Goal: Check status: Check status

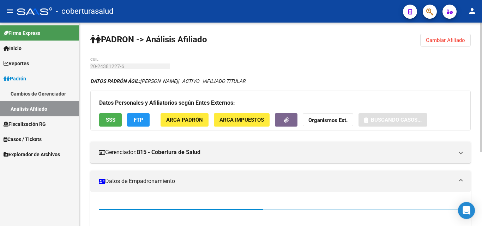
click at [438, 40] on span "Cambiar Afiliado" at bounding box center [445, 40] width 39 height 6
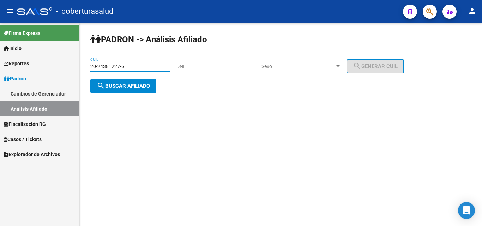
drag, startPoint x: 127, startPoint y: 66, endPoint x: 83, endPoint y: 66, distance: 44.1
click at [82, 66] on div "PADRON -> Análisis Afiliado 20-24381227-6 CUIL | DNI Sexo Sexo search Generar C…" at bounding box center [280, 69] width 403 height 93
click at [113, 64] on div "20-24381227-6 CUIL" at bounding box center [130, 64] width 80 height 14
click at [113, 64] on input "20-24381227-6" at bounding box center [130, 67] width 80 height 6
click at [112, 65] on input "20-24381227-6" at bounding box center [130, 67] width 80 height 6
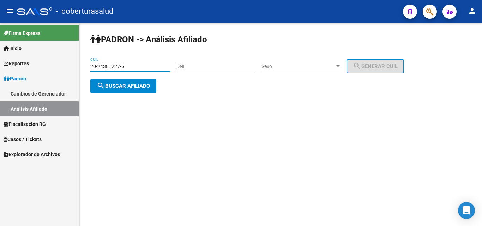
click at [112, 65] on input "20-24381227-6" at bounding box center [130, 67] width 80 height 6
paste input "7-32651945-1"
type input "27-32651945-1"
click at [134, 85] on span "search Buscar afiliado" at bounding box center [123, 86] width 53 height 6
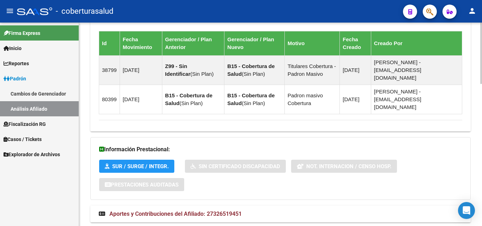
scroll to position [472, 0]
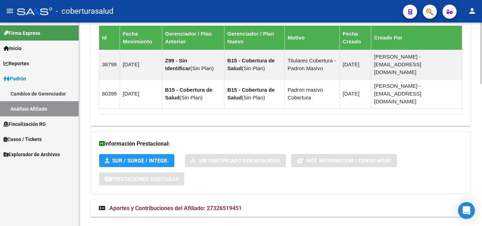
click at [157, 205] on span "Aportes y Contribuciones del Afiliado: 27326519451" at bounding box center [175, 208] width 132 height 7
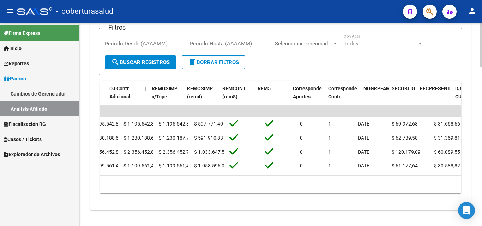
scroll to position [0, 943]
